Goal: Feedback & Contribution: Leave review/rating

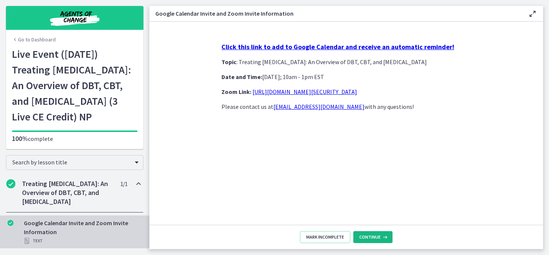
click at [367, 237] on span "Continue" at bounding box center [369, 237] width 21 height 6
click at [379, 234] on button "Continue" at bounding box center [372, 237] width 39 height 12
click at [377, 236] on span "Continue" at bounding box center [369, 237] width 21 height 6
click at [379, 235] on span "Continue" at bounding box center [369, 237] width 21 height 6
click at [378, 236] on span "Continue" at bounding box center [369, 237] width 21 height 6
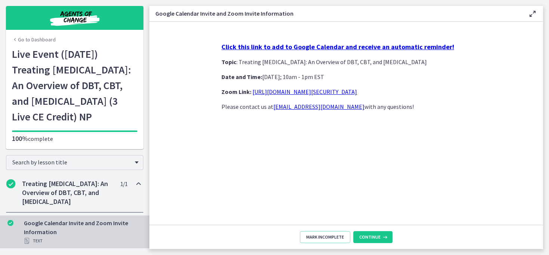
click at [19, 38] on link "Go to Dashboard" at bounding box center [34, 39] width 44 height 7
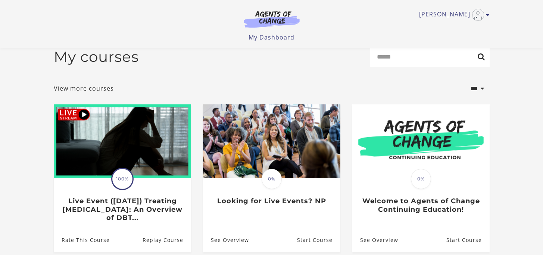
scroll to position [47, 0]
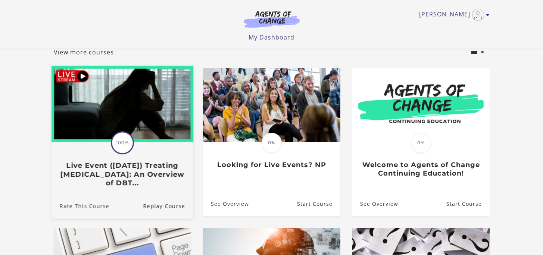
click at [89, 208] on link "Rate This Course" at bounding box center [80, 206] width 58 height 25
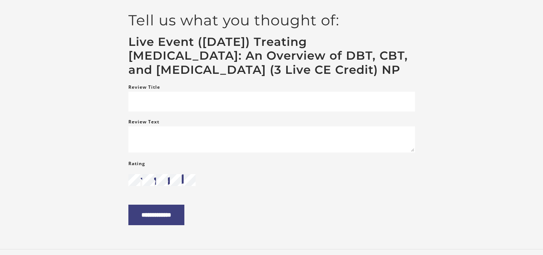
scroll to position [63, 0]
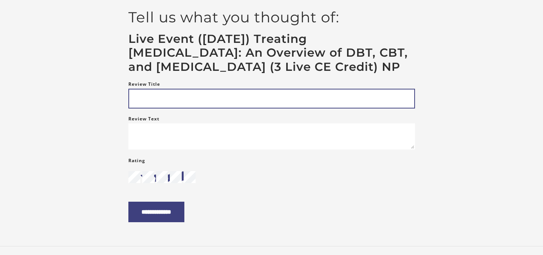
click at [276, 109] on input "Review Title" at bounding box center [271, 99] width 287 height 20
